Goal: Task Accomplishment & Management: Use online tool/utility

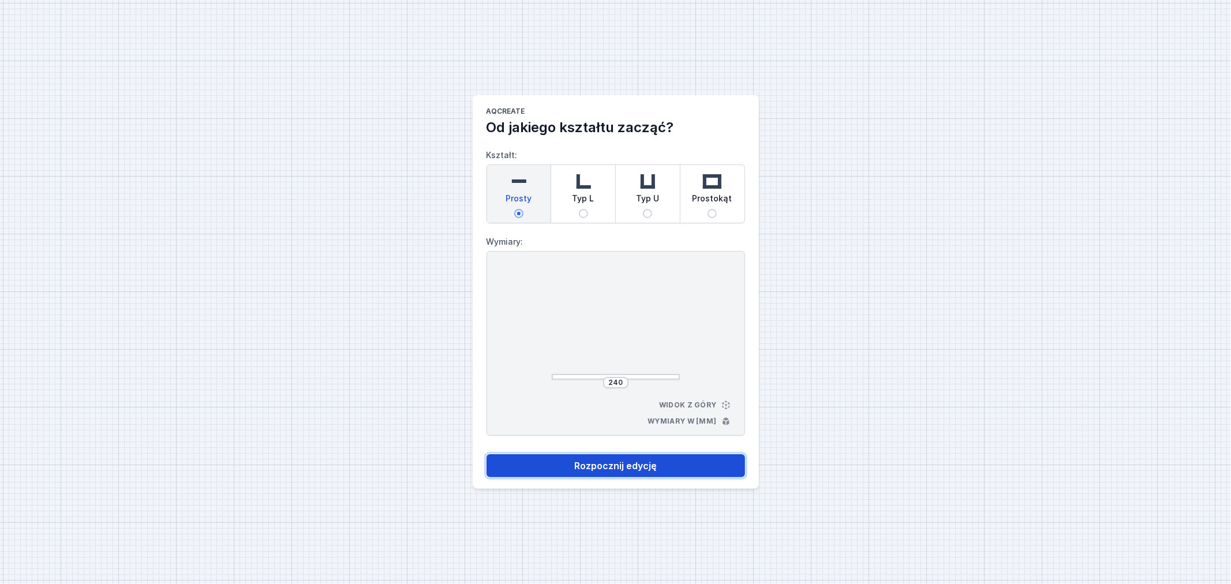
click at [638, 467] on button "Rozpocznij edycję" at bounding box center [616, 465] width 259 height 23
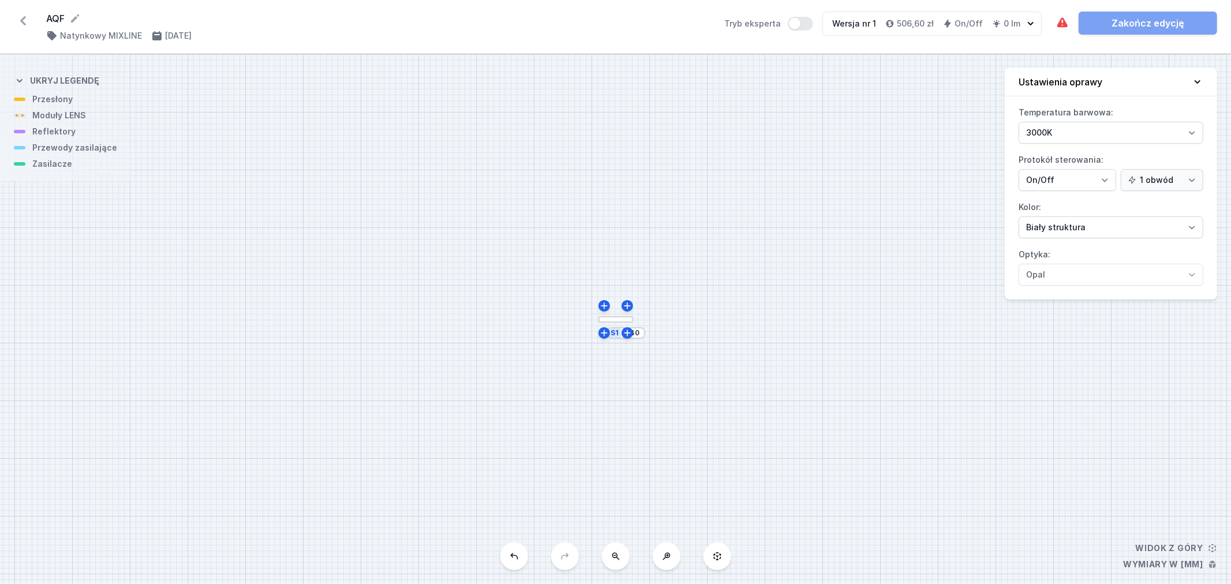
click at [619, 335] on div "S1 240" at bounding box center [626, 333] width 38 height 12
click at [604, 302] on icon at bounding box center [604, 305] width 9 height 9
type input "252"
click at [636, 337] on input "252" at bounding box center [637, 334] width 18 height 9
type input "1500"
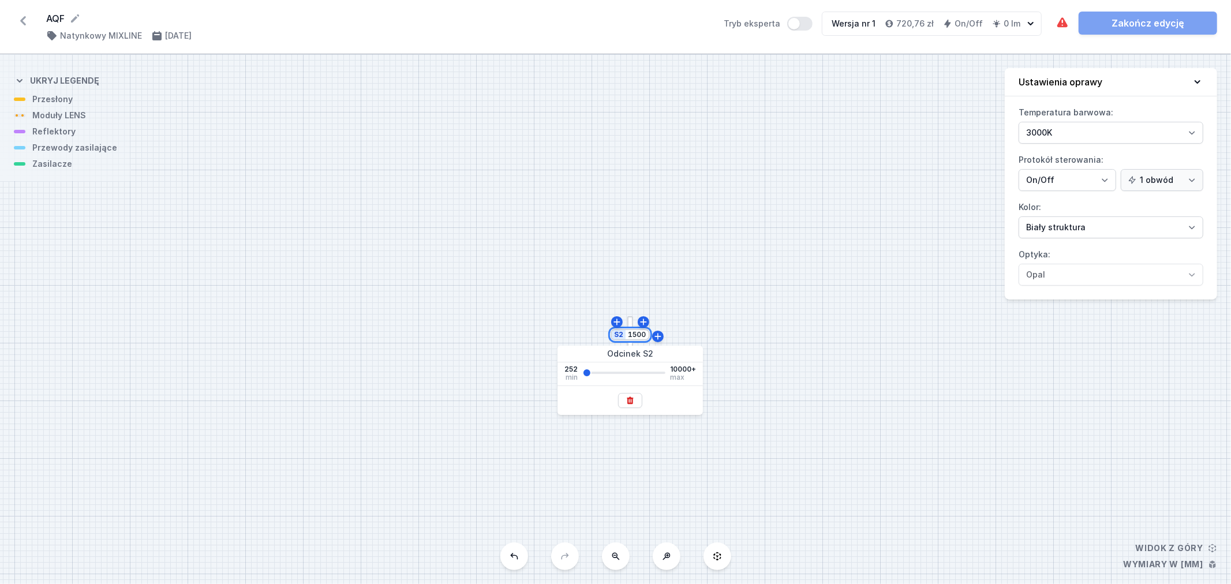
type input "1500"
click at [799, 441] on div "S2 1500 S1 252" at bounding box center [615, 319] width 1231 height 530
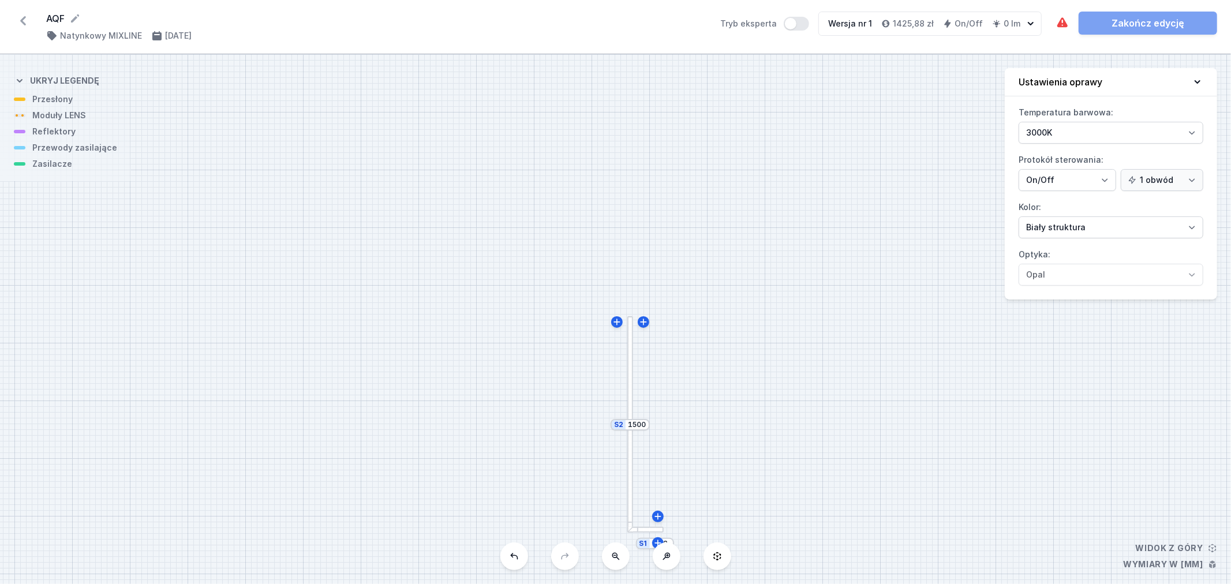
click at [649, 532] on div at bounding box center [645, 530] width 36 height 6
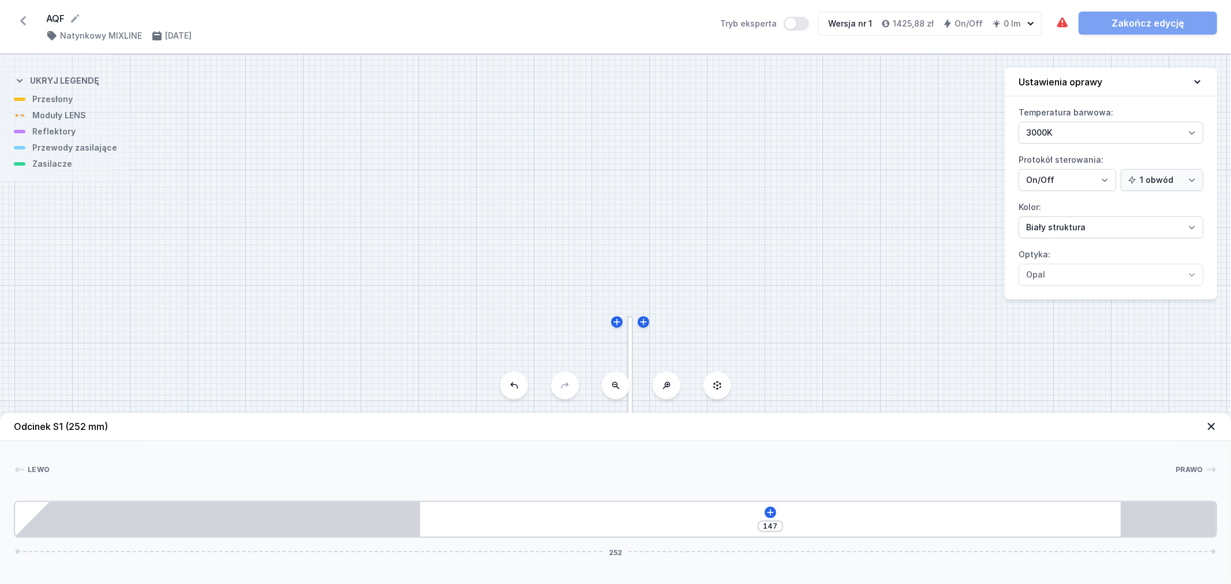
click at [1209, 425] on icon at bounding box center [1211, 426] width 7 height 7
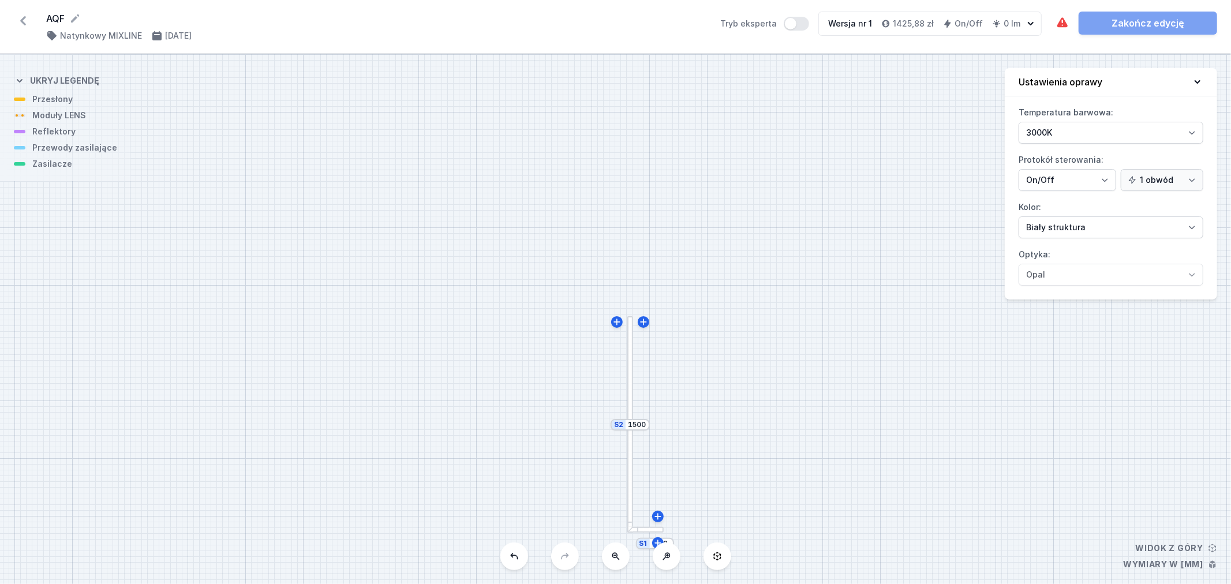
click at [664, 551] on button at bounding box center [667, 556] width 28 height 28
drag, startPoint x: 784, startPoint y: 467, endPoint x: 632, endPoint y: 96, distance: 401.5
click at [628, 82] on div "S2 1500 S1 252" at bounding box center [615, 319] width 1231 height 530
click at [503, 245] on input "252" at bounding box center [505, 243] width 18 height 9
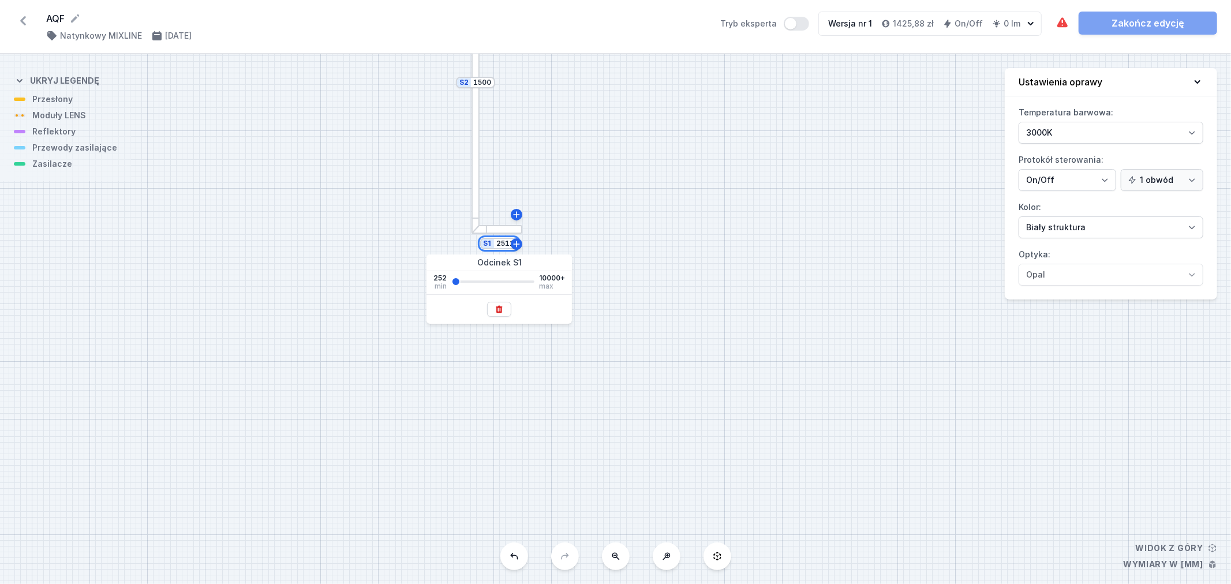
type input "2512"
click at [675, 249] on div "S2 1500 S1 2512" at bounding box center [615, 319] width 1231 height 530
click at [621, 556] on button at bounding box center [616, 556] width 28 height 28
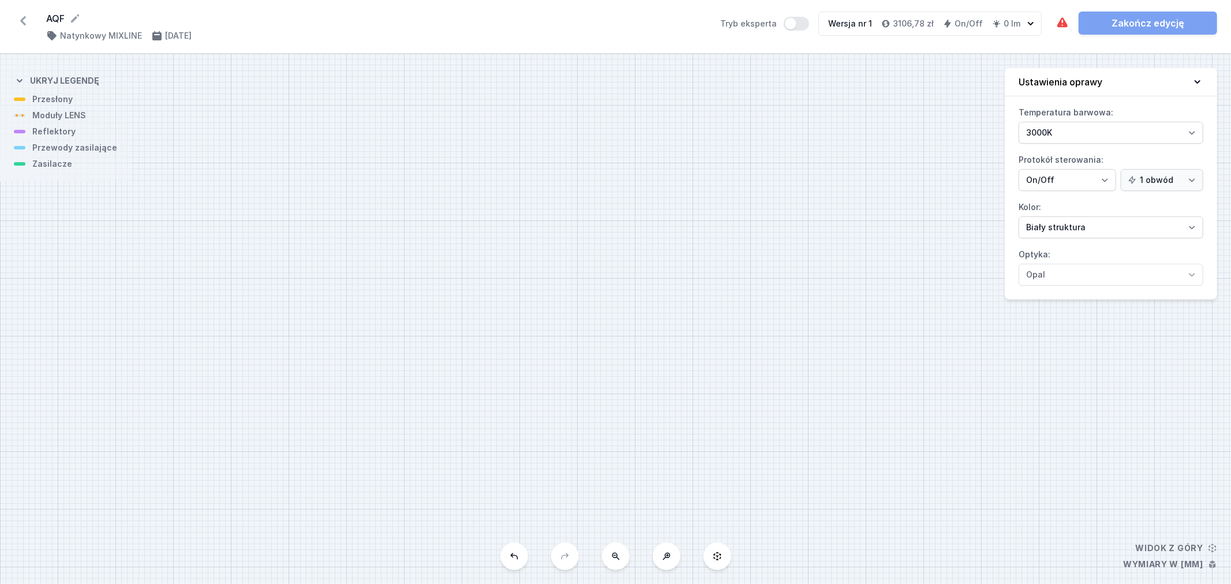
drag, startPoint x: 679, startPoint y: 451, endPoint x: 709, endPoint y: 486, distance: 46.3
click at [709, 492] on div "S2 1500 S1 2512" at bounding box center [615, 319] width 1231 height 530
drag, startPoint x: 718, startPoint y: 322, endPoint x: 681, endPoint y: 439, distance: 122.3
click at [674, 452] on div "S2 1500 S1 2512" at bounding box center [615, 319] width 1231 height 530
drag, startPoint x: 683, startPoint y: 458, endPoint x: 691, endPoint y: 457, distance: 8.2
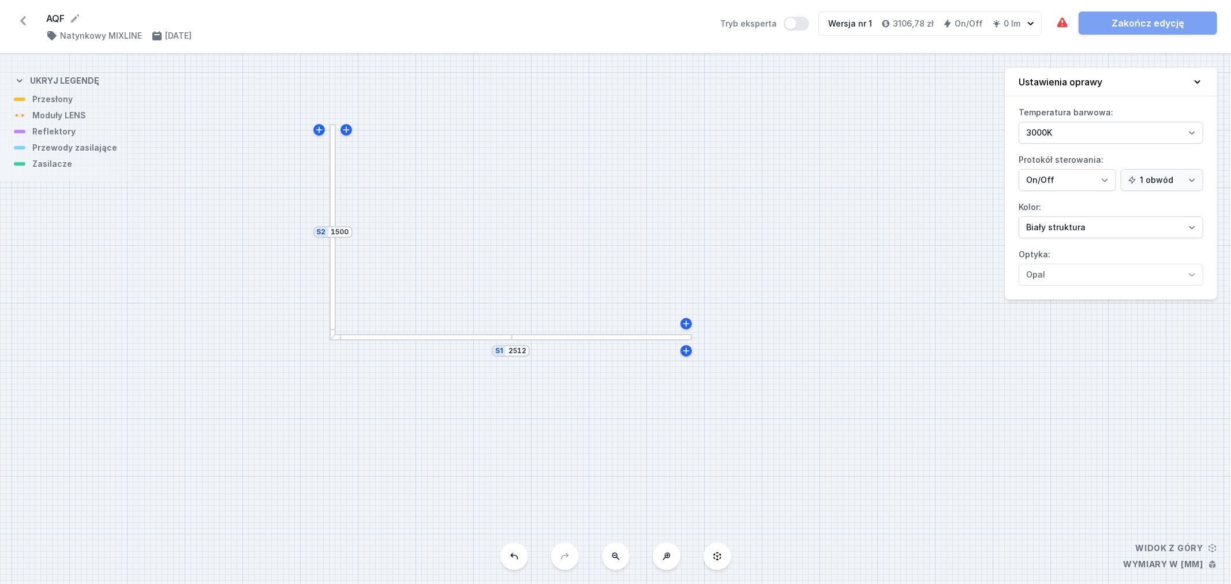
click at [685, 475] on div "S2 1500 S1 2512" at bounding box center [615, 319] width 1231 height 530
click at [690, 329] on icon at bounding box center [687, 327] width 9 height 9
type input "2524"
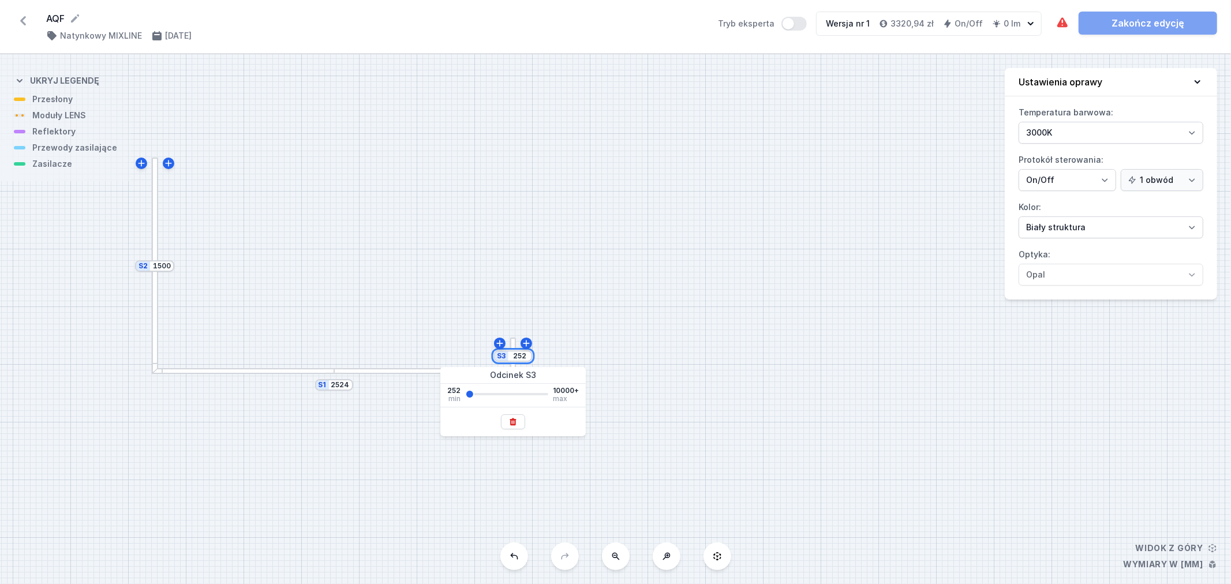
drag, startPoint x: 526, startPoint y: 358, endPoint x: 514, endPoint y: 354, distance: 13.0
click at [514, 354] on input "252" at bounding box center [519, 355] width 18 height 9
type input "1000"
click at [527, 343] on icon at bounding box center [526, 343] width 6 height 6
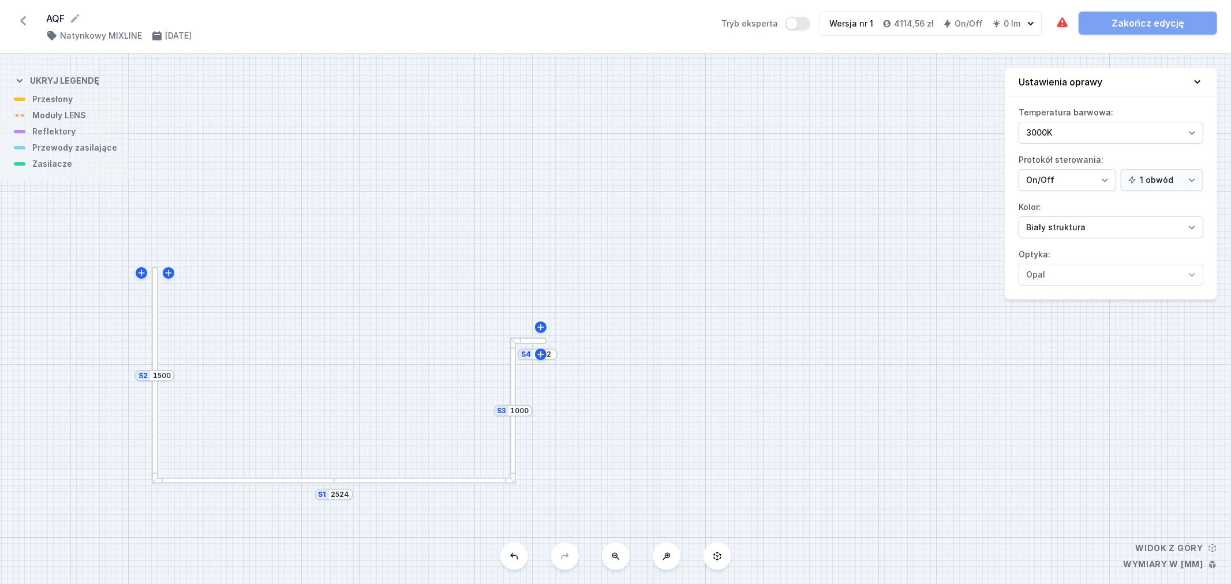
type input "1012"
click at [551, 354] on input "252" at bounding box center [545, 354] width 18 height 9
type input "2"
type input "750"
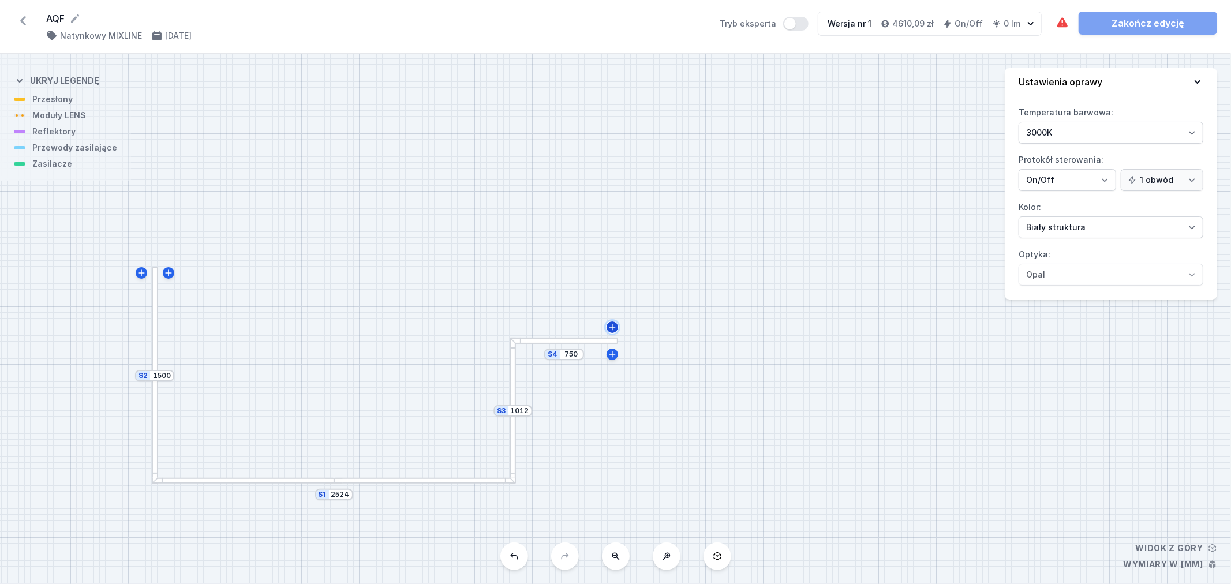
click at [612, 326] on icon at bounding box center [612, 327] width 6 height 6
type input "762"
click at [624, 327] on input "252" at bounding box center [623, 325] width 18 height 9
drag, startPoint x: 618, startPoint y: 323, endPoint x: 643, endPoint y: 325, distance: 26.1
click at [643, 325] on div "S5 252 S4 762 S3 1012 S2 1500 S1 2524" at bounding box center [615, 319] width 1231 height 530
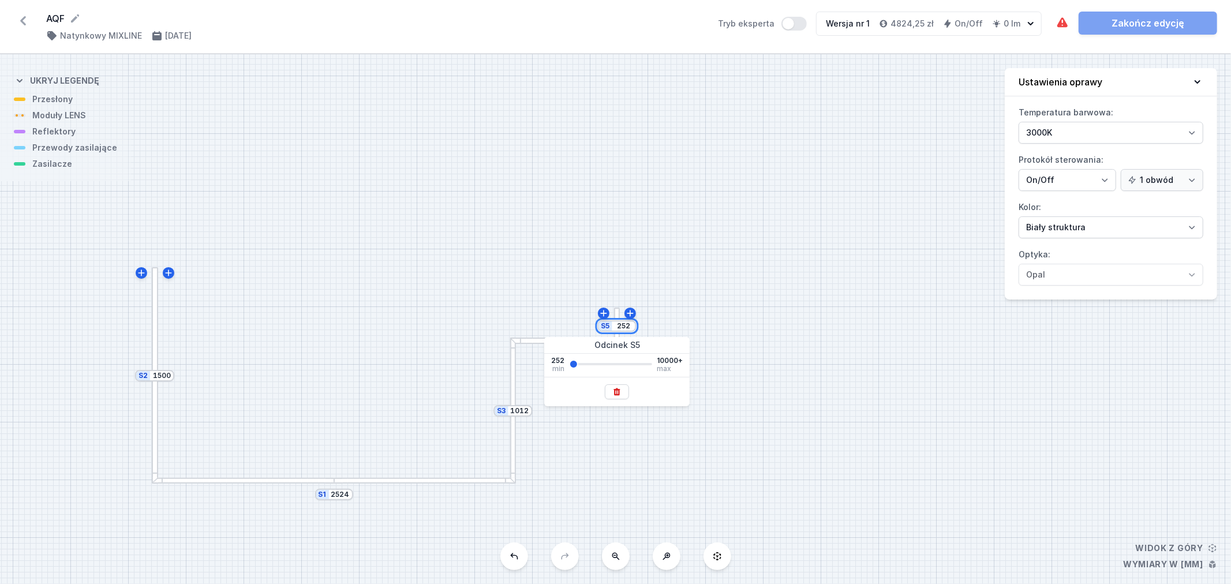
drag, startPoint x: 631, startPoint y: 327, endPoint x: 618, endPoint y: 320, distance: 14.2
click at [618, 320] on div "S5 252" at bounding box center [616, 326] width 39 height 12
type input "450"
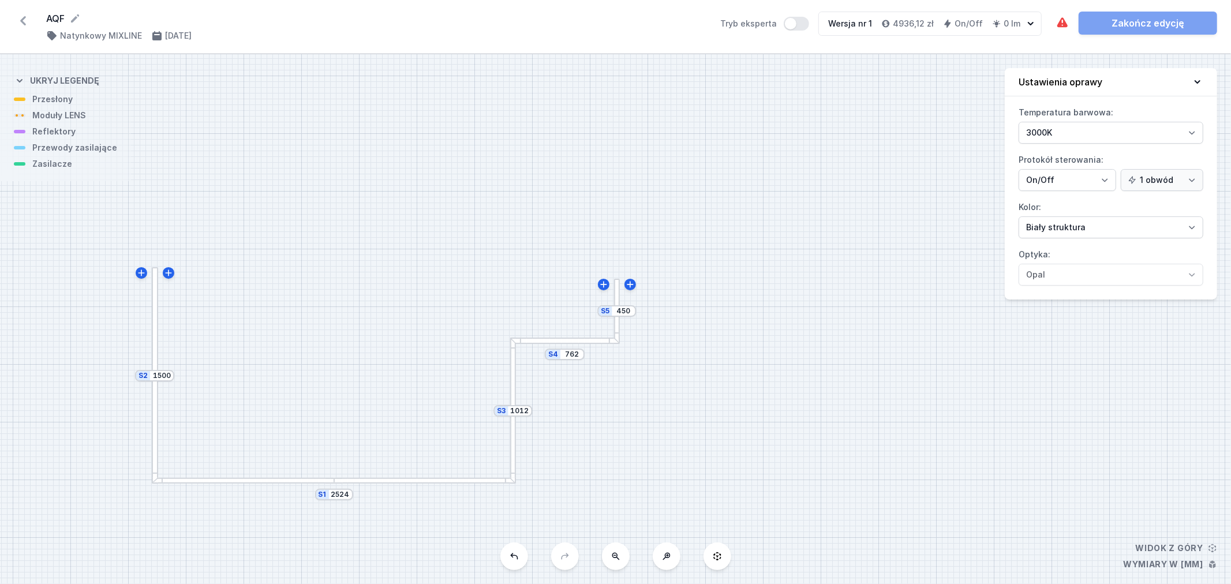
click at [845, 351] on div "S5 450 S4 762 S3 1012 S2 1500 S1 2524" at bounding box center [615, 319] width 1231 height 530
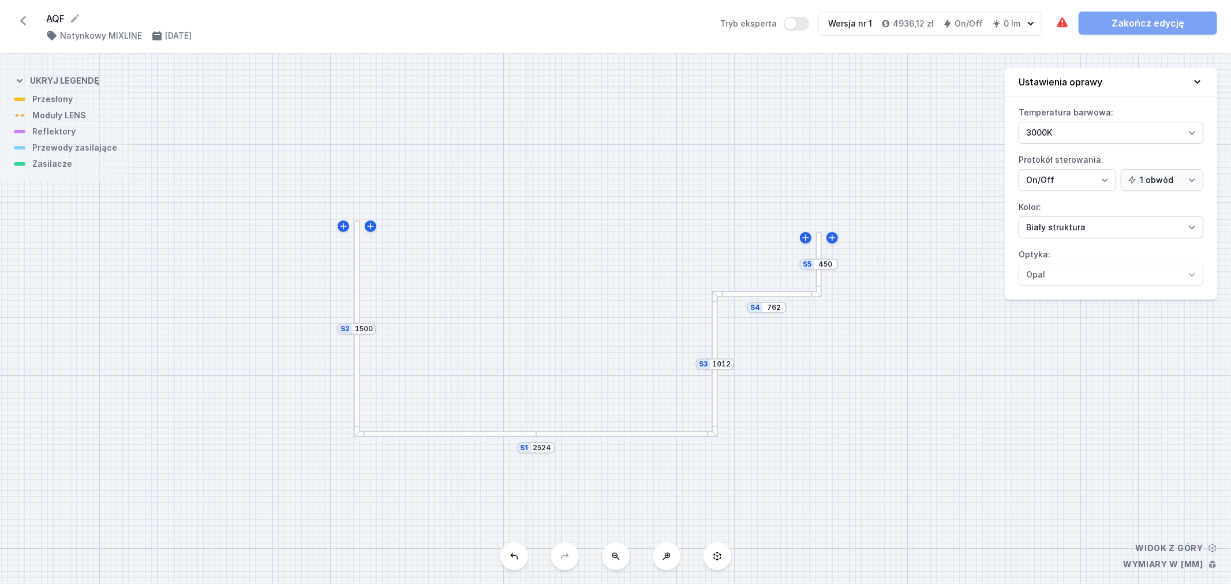
drag, startPoint x: 921, startPoint y: 486, endPoint x: 1123, endPoint y: 439, distance: 207.9
click at [1123, 439] on div "S5 450 S4 762 S3 1012 S2 1500 S1 2524" at bounding box center [615, 319] width 1231 height 530
click at [1172, 224] on select "Biały struktura Czarny struktura Złoty struktura Miedziany Szary Inny (z palety…" at bounding box center [1111, 227] width 185 height 22
click at [1108, 433] on div "S5 450 S4 762 S3 1012 S2 1500 S1 2524" at bounding box center [615, 319] width 1231 height 530
